Goal: Transaction & Acquisition: Purchase product/service

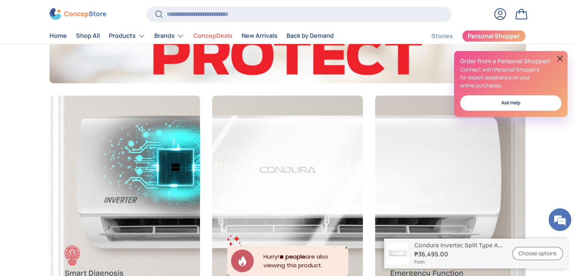
scroll to position [978, 0]
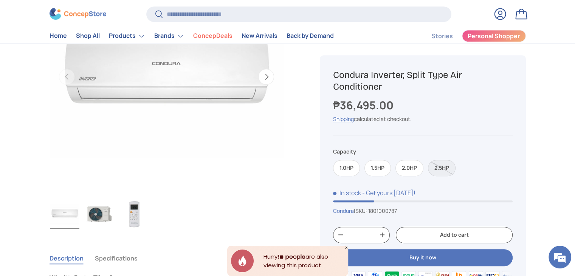
scroll to position [345, 0]
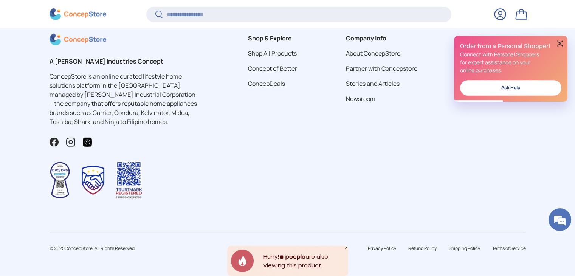
scroll to position [2211, 0]
click at [561, 40] on button at bounding box center [559, 43] width 9 height 9
